Goal: Transaction & Acquisition: Purchase product/service

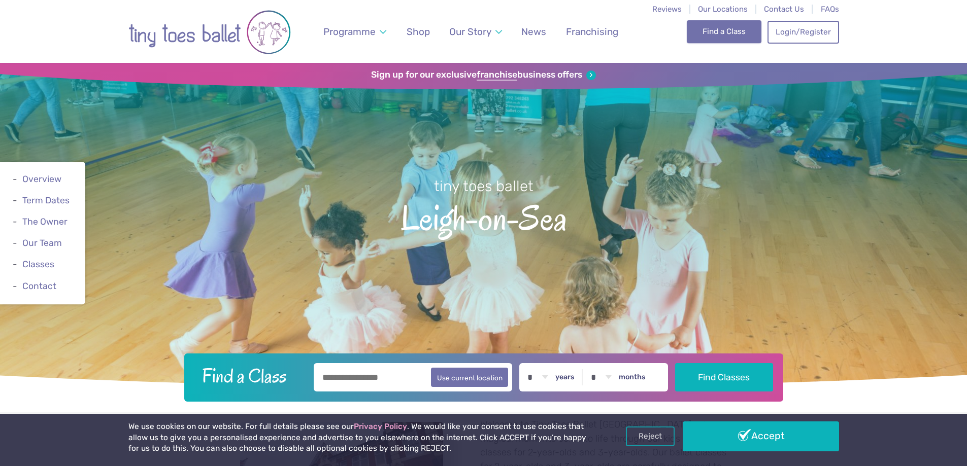
click at [724, 35] on link "Find a Class" at bounding box center [724, 31] width 75 height 22
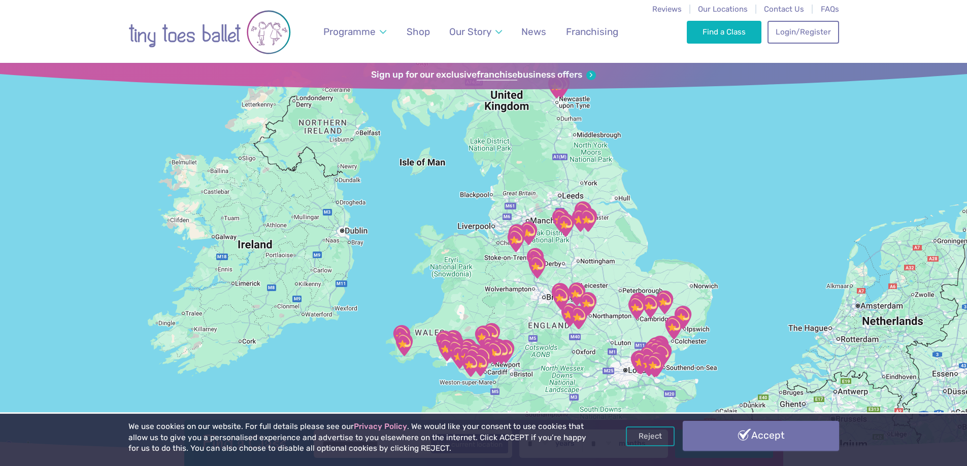
click at [769, 445] on link "Accept" at bounding box center [761, 435] width 156 height 29
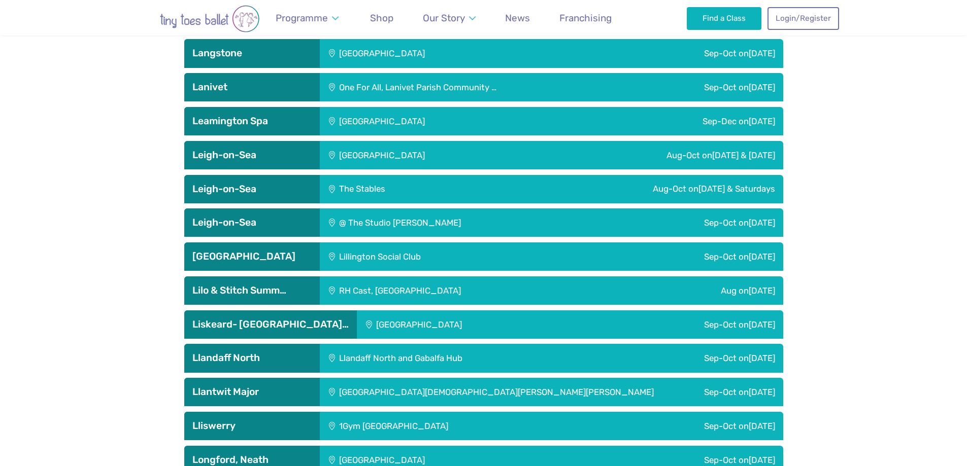
scroll to position [1830, 0]
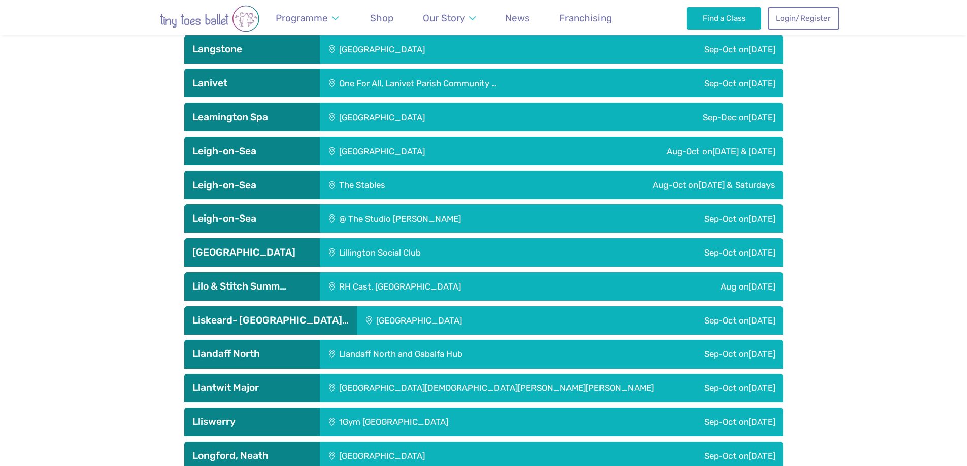
click at [679, 185] on div "Aug-Oct on Friday & Saturdays" at bounding box center [632, 185] width 302 height 28
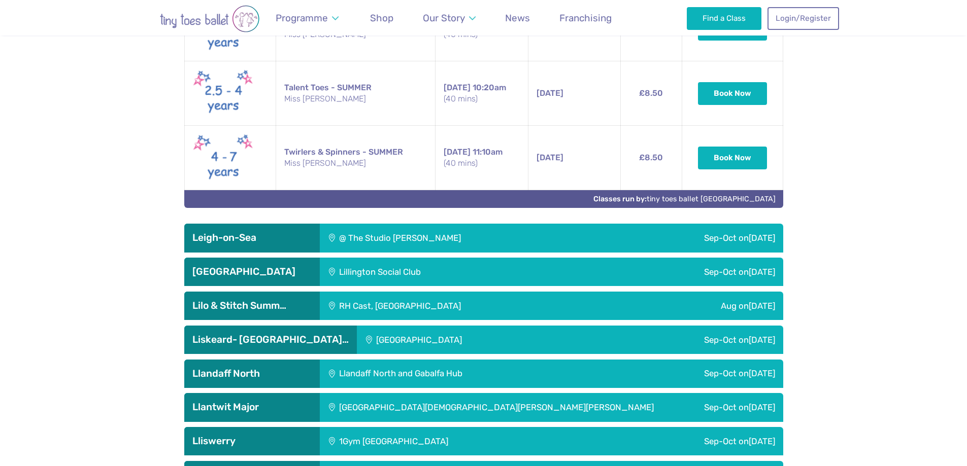
scroll to position [2433, 0]
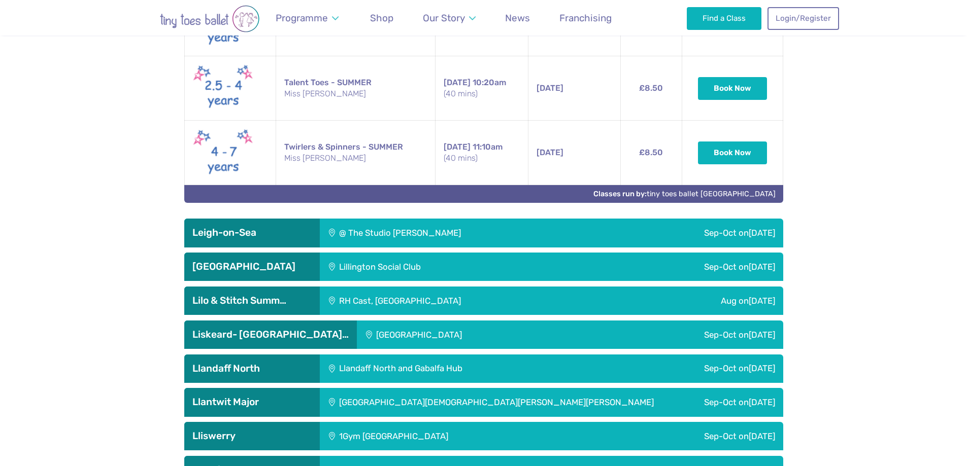
click at [548, 230] on div "@ The Studio Leigh" at bounding box center [466, 233] width 292 height 28
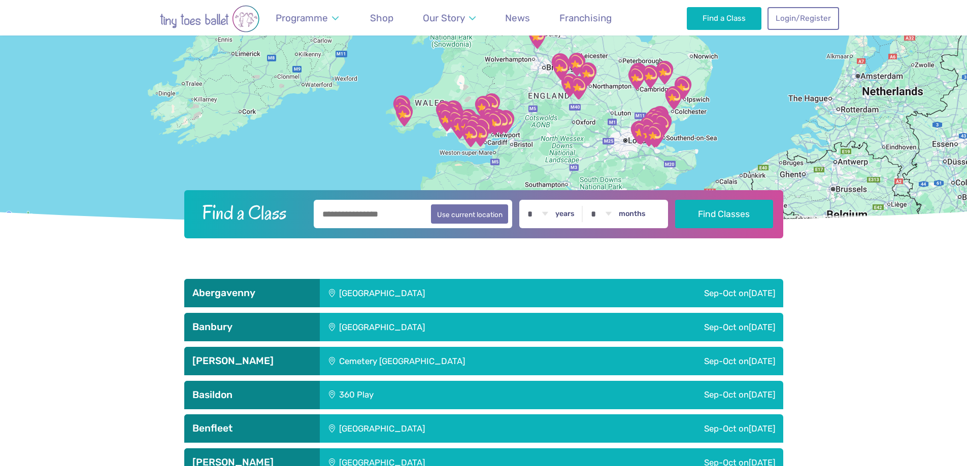
scroll to position [210, 0]
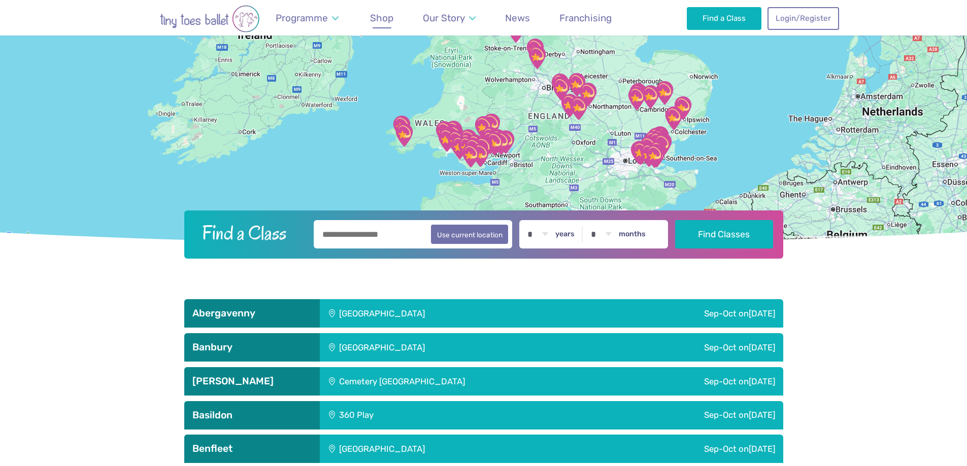
click at [379, 23] on span "Shop" at bounding box center [381, 18] width 23 height 12
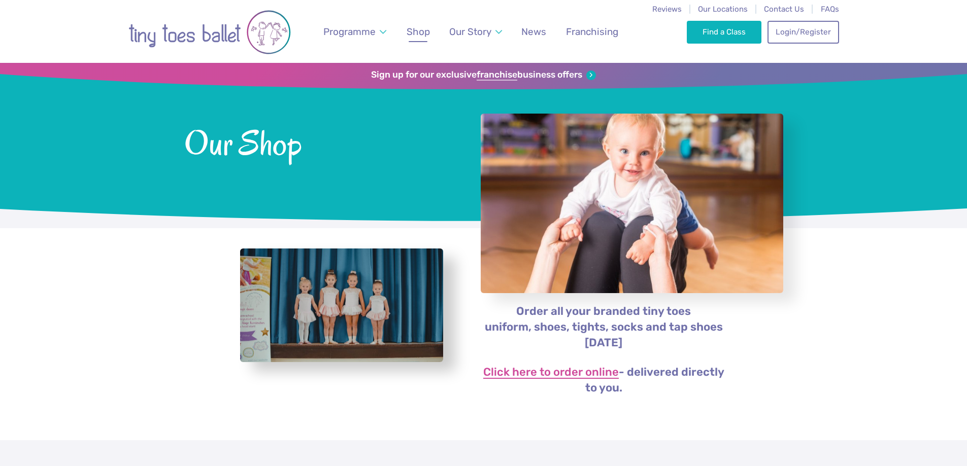
click at [564, 372] on link "Click here to order online" at bounding box center [551, 373] width 136 height 12
